Goal: Information Seeking & Learning: Learn about a topic

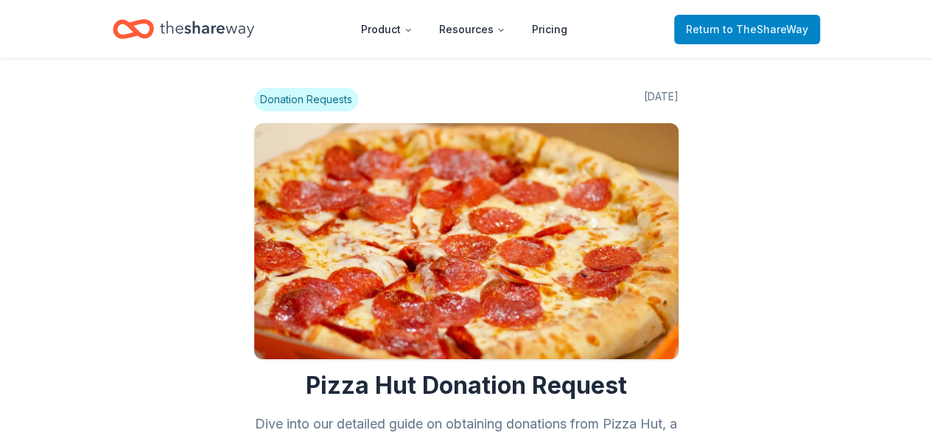
click at [738, 30] on span "to TheShareWay" at bounding box center [766, 29] width 86 height 13
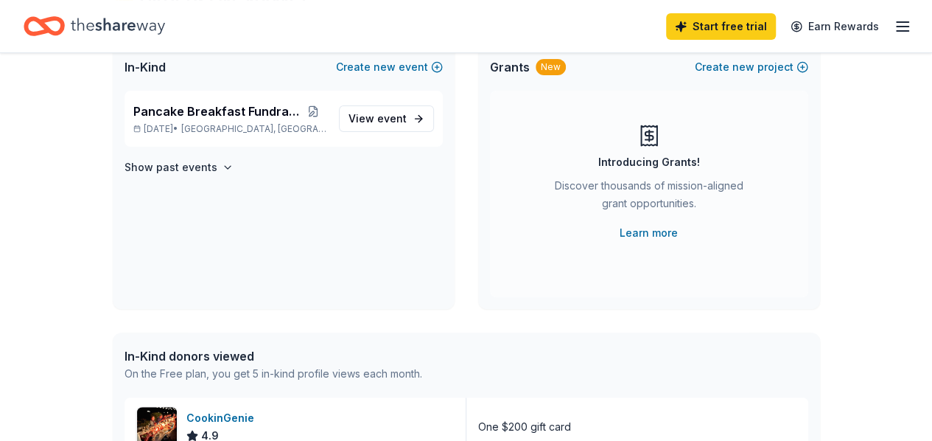
scroll to position [295, 0]
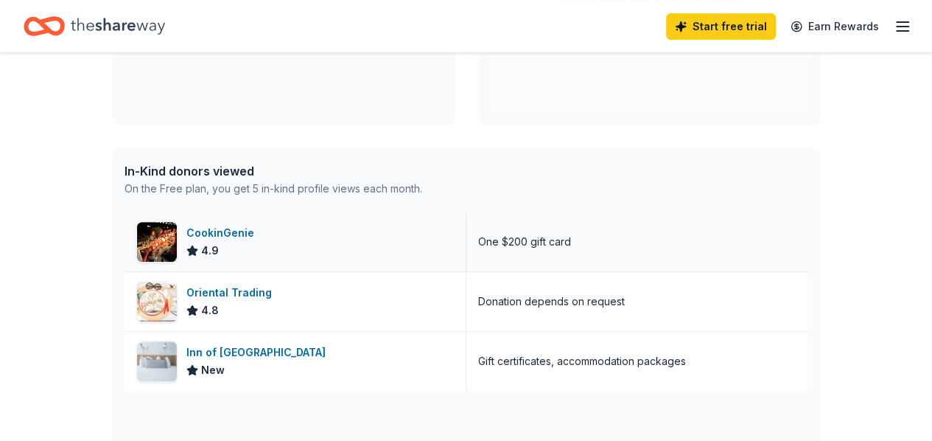
click at [220, 231] on div "CookinGenie" at bounding box center [223, 233] width 74 height 18
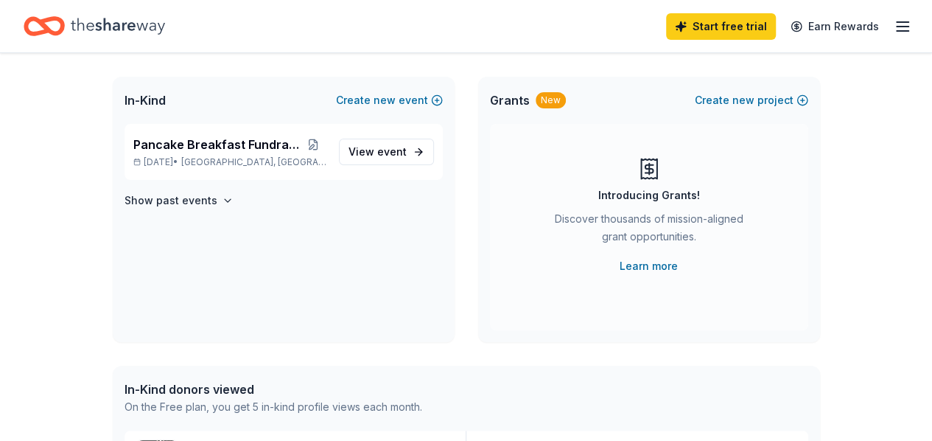
scroll to position [0, 0]
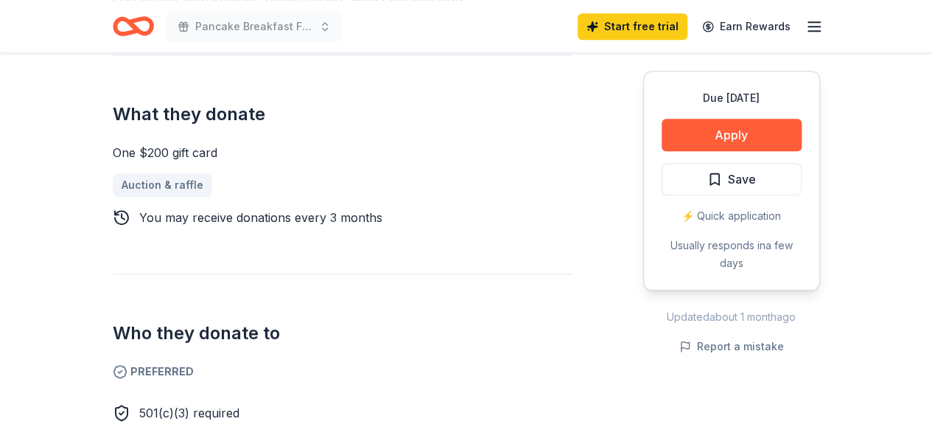
scroll to position [369, 0]
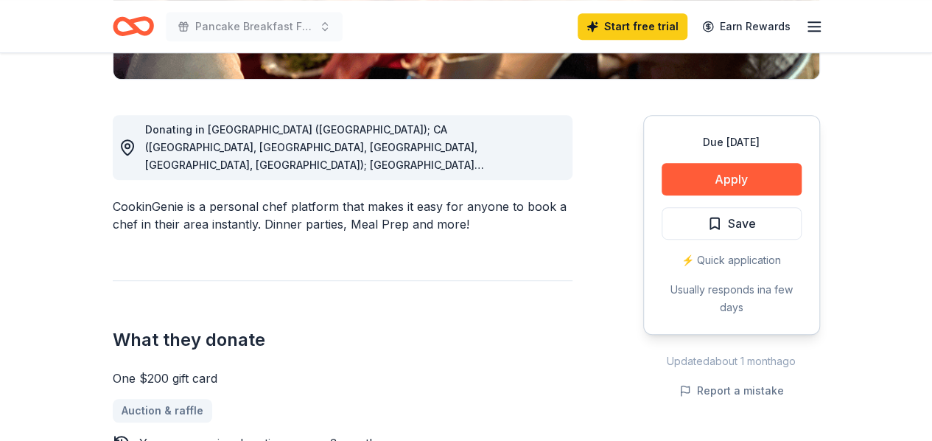
click at [434, 153] on div "Donating in AZ (Maricopa County); CA (Los Angeles County, Riverside County, San…" at bounding box center [353, 147] width 416 height 53
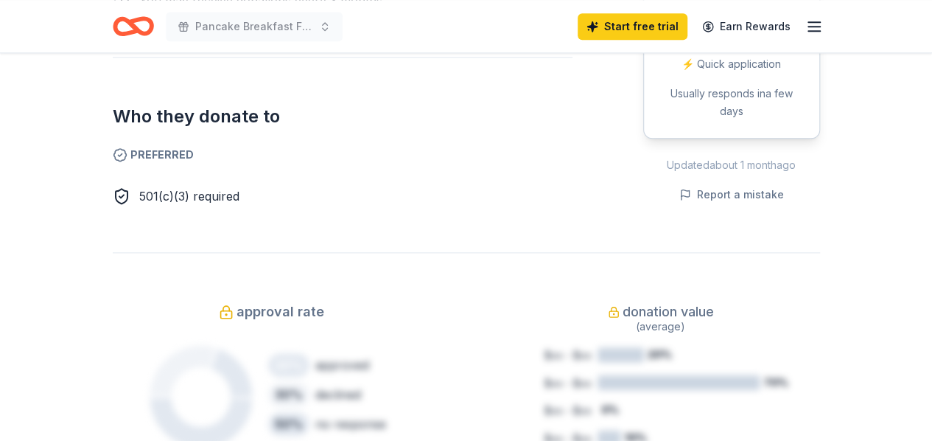
scroll to position [0, 0]
